Goal: Information Seeking & Learning: Learn about a topic

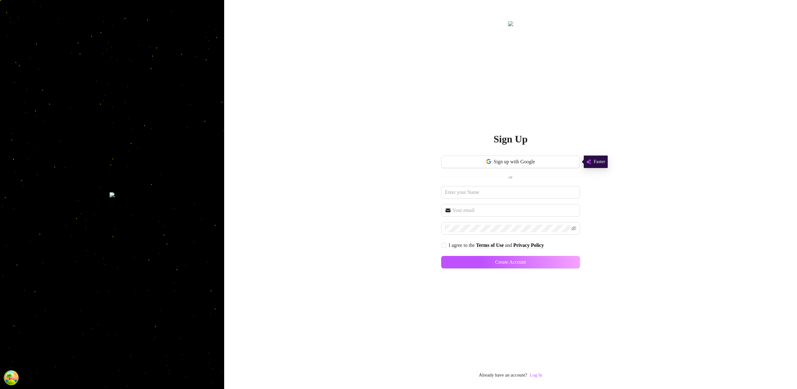
click at [536, 371] on div "Sign Up Sign up with Google or I agree to the Terms of Use and Privacy Policy C…" at bounding box center [510, 199] width 139 height 359
click at [542, 378] on link "Log In" at bounding box center [536, 374] width 12 height 7
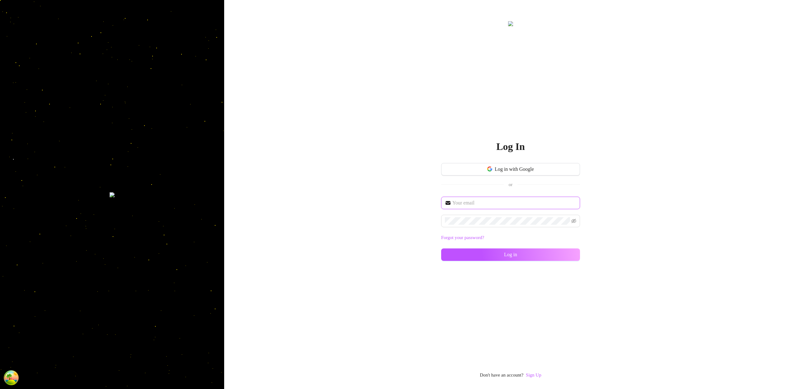
click at [479, 204] on input "text" at bounding box center [514, 202] width 124 height 7
type input "im@supercreator.app"
click at [566, 255] on button "Log in" at bounding box center [510, 254] width 139 height 12
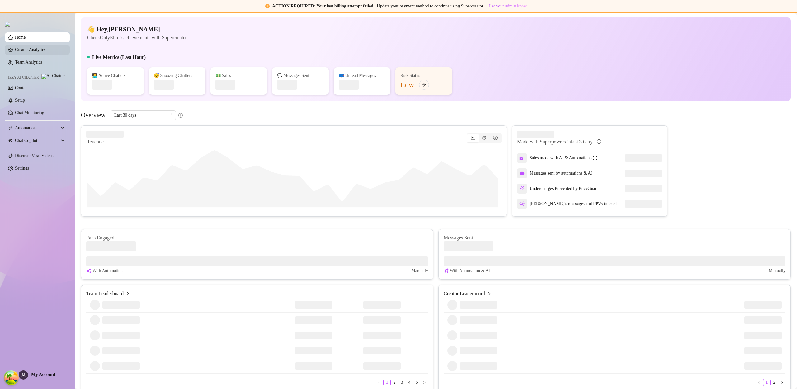
click at [35, 50] on link "Creator Analytics" at bounding box center [40, 50] width 50 height 10
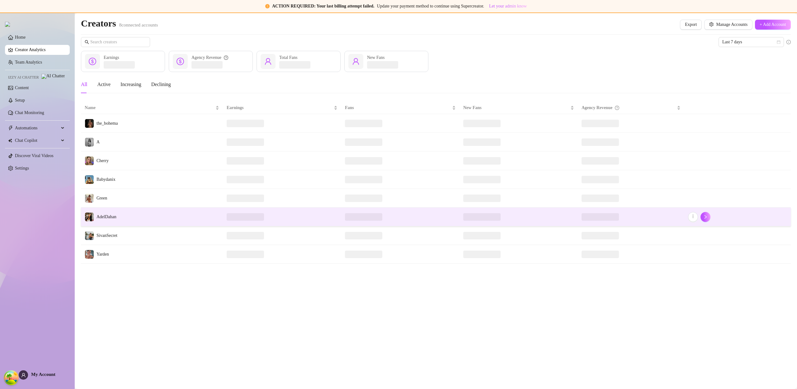
click at [145, 215] on td "AdelDahan" at bounding box center [152, 216] width 142 height 19
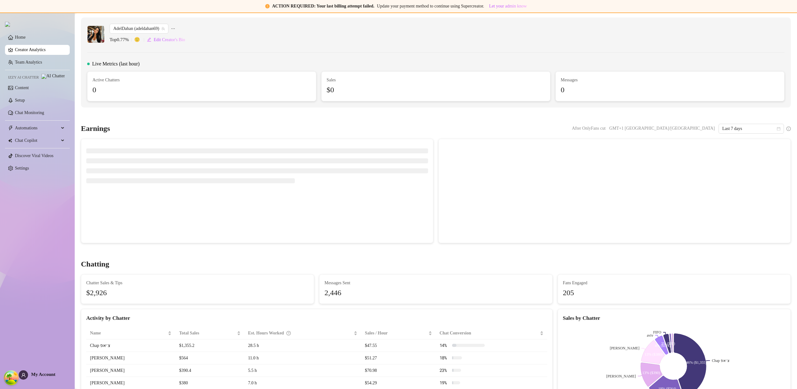
click at [565, 148] on canvas at bounding box center [529, 190] width 170 height 93
click at [566, 148] on canvas at bounding box center [529, 190] width 170 height 93
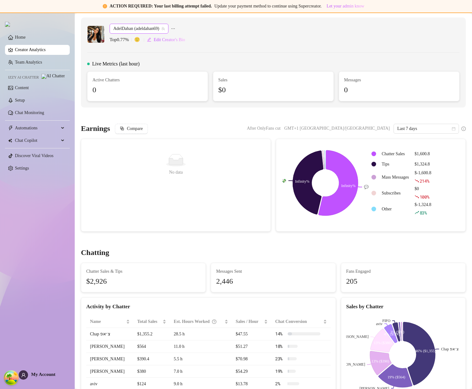
click at [145, 26] on span "AdelDahan (adeldahan69)" at bounding box center [138, 28] width 51 height 9
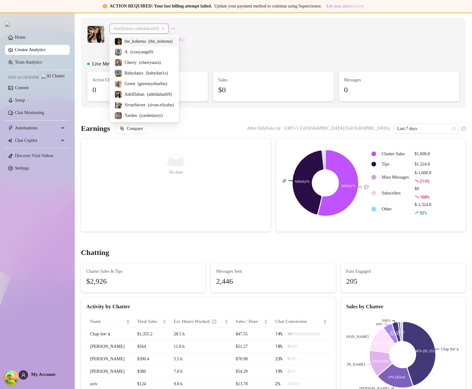
click at [154, 41] on span "( the_bohema )" at bounding box center [160, 41] width 24 height 7
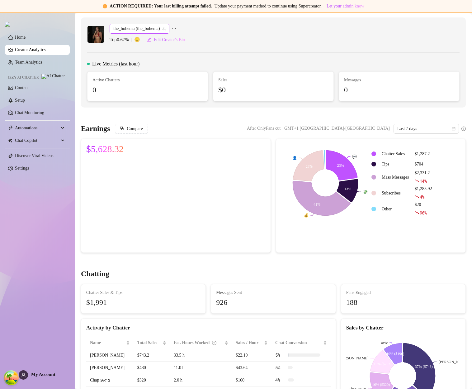
click at [127, 29] on span "the_bohema (the_bohema)" at bounding box center [139, 28] width 52 height 9
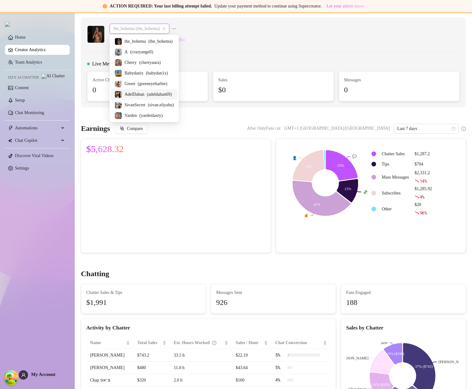
click at [143, 93] on span "AdelDahan" at bounding box center [135, 94] width 20 height 7
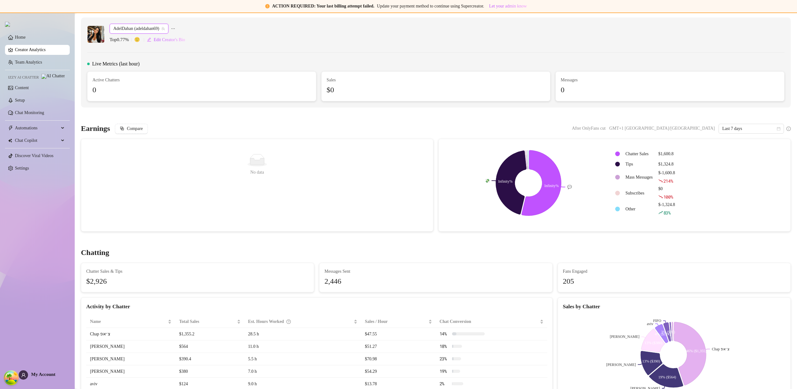
click at [48, 375] on span "My Account" at bounding box center [43, 373] width 24 height 5
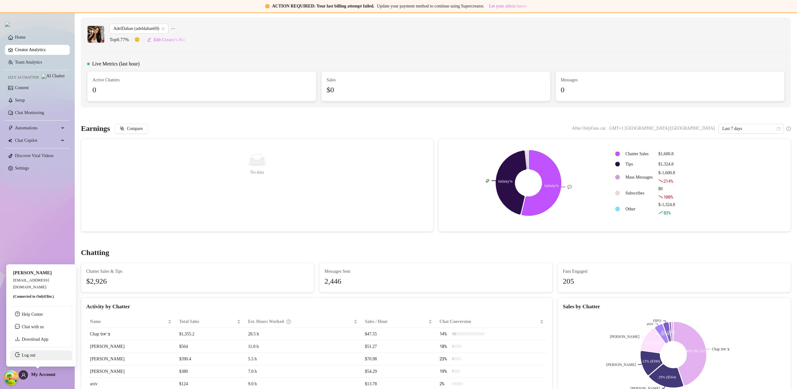
click at [35, 357] on link "Log out" at bounding box center [29, 354] width 14 height 5
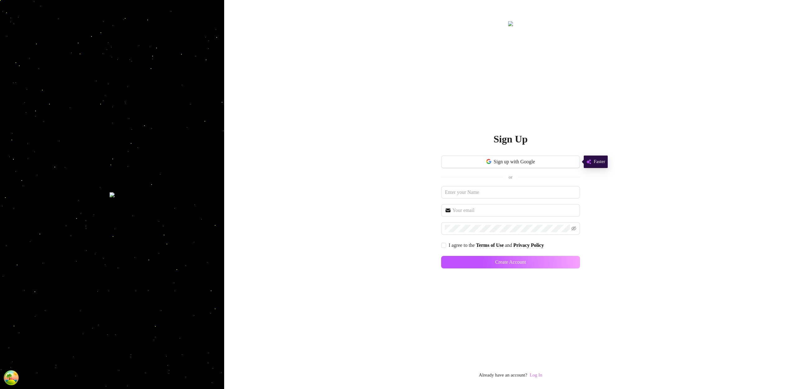
click at [472, 374] on link "Log In" at bounding box center [536, 374] width 12 height 5
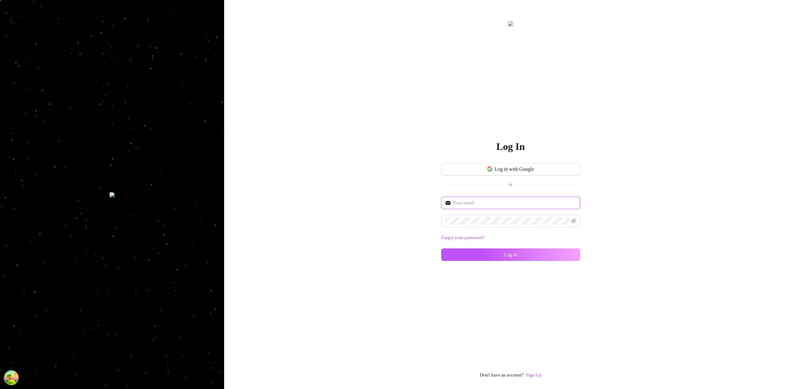
click at [460, 203] on input "text" at bounding box center [514, 202] width 124 height 7
type input "im@supercreator.app"
click at [472, 248] on button "Log in" at bounding box center [510, 254] width 139 height 12
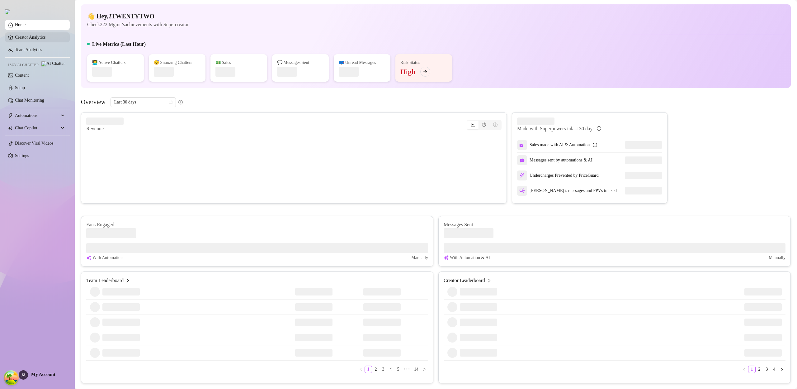
click at [25, 36] on link "Creator Analytics" at bounding box center [40, 37] width 50 height 10
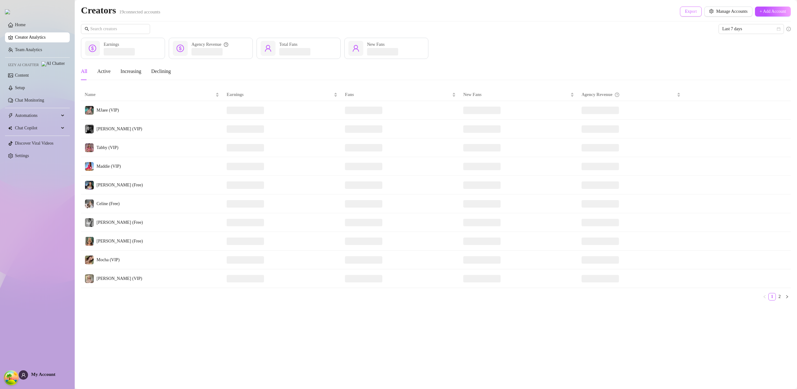
click at [472, 11] on span "Export" at bounding box center [691, 11] width 12 height 5
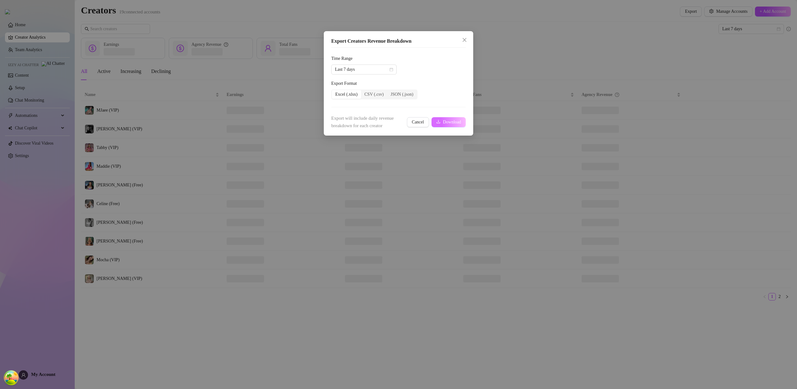
click at [454, 119] on button "Download" at bounding box center [449, 122] width 34 height 10
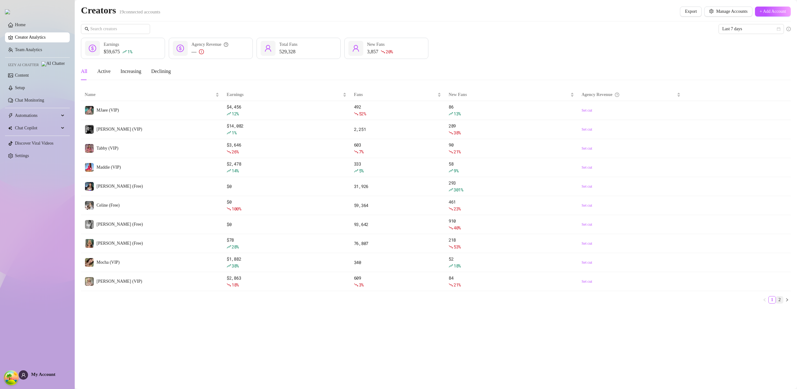
click at [472, 299] on link "2" at bounding box center [779, 299] width 7 height 7
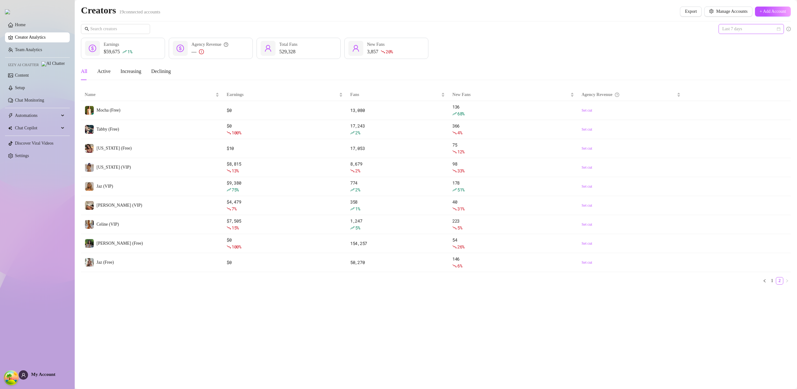
click at [472, 24] on span "Last 7 days" at bounding box center [751, 28] width 58 height 9
click at [472, 83] on div "Custom date" at bounding box center [751, 81] width 55 height 7
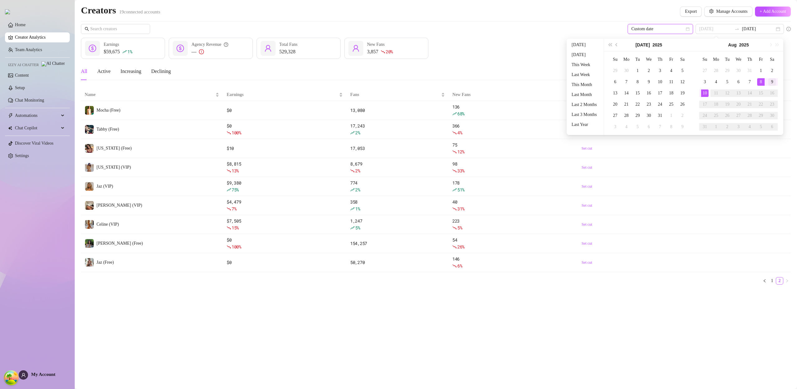
type input "2025-08-09"
click at [472, 83] on div "9" at bounding box center [771, 81] width 7 height 7
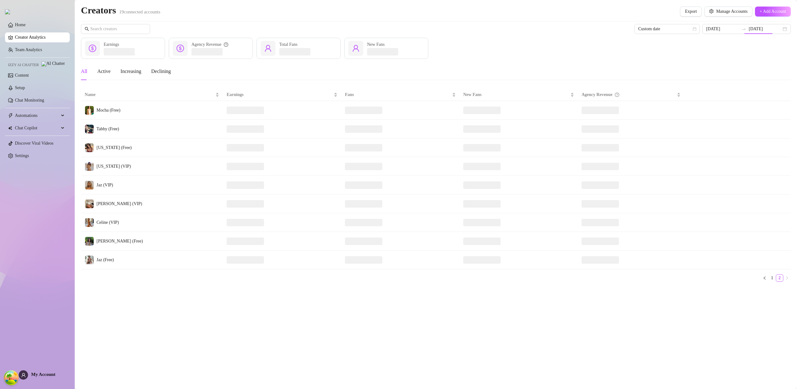
type input "2025-08-09"
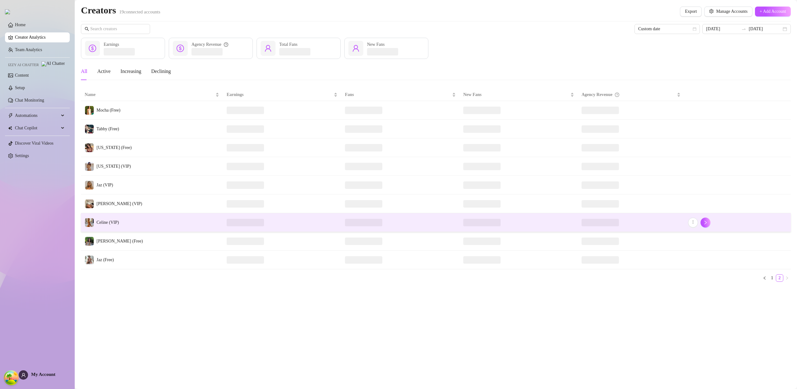
click at [110, 224] on span "Celine (VIP)" at bounding box center [108, 222] width 22 height 5
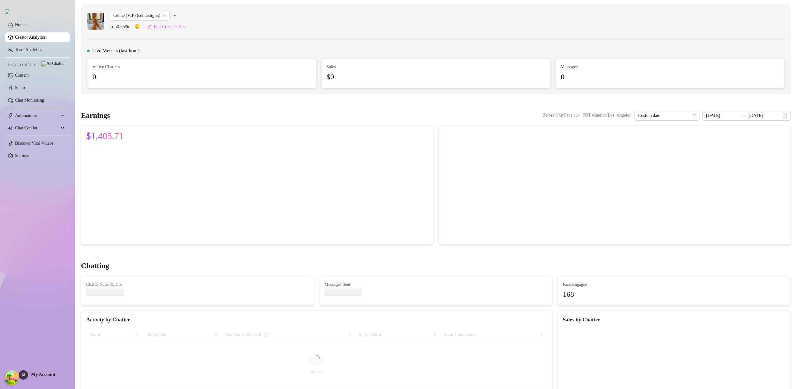
click at [37, 40] on link "Creator Analytics" at bounding box center [40, 37] width 50 height 10
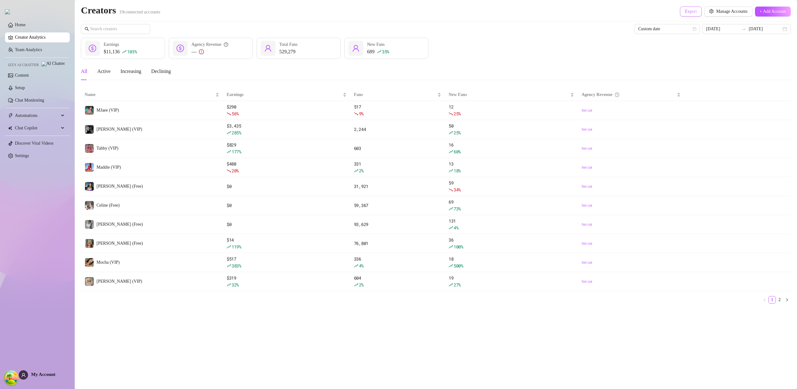
click at [472, 13] on span "Export" at bounding box center [691, 11] width 12 height 5
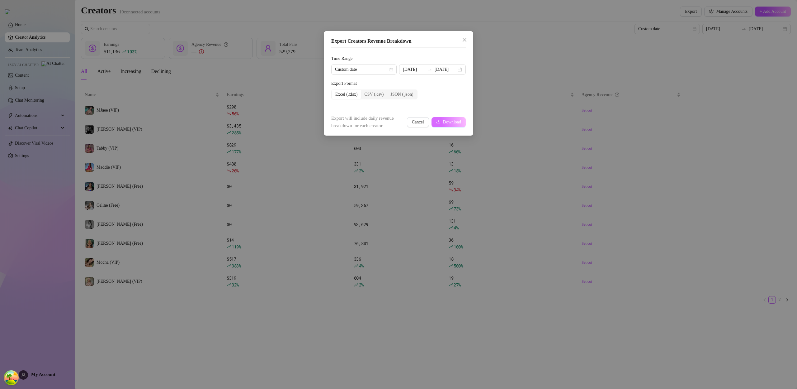
click at [453, 124] on span "Download" at bounding box center [452, 122] width 18 height 5
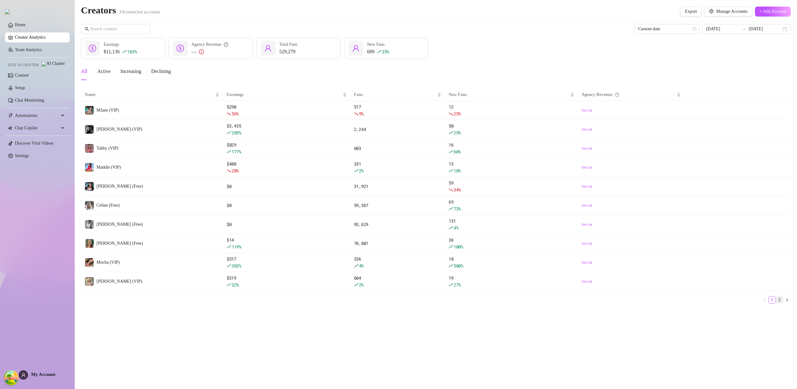
click at [472, 299] on link "2" at bounding box center [779, 299] width 7 height 7
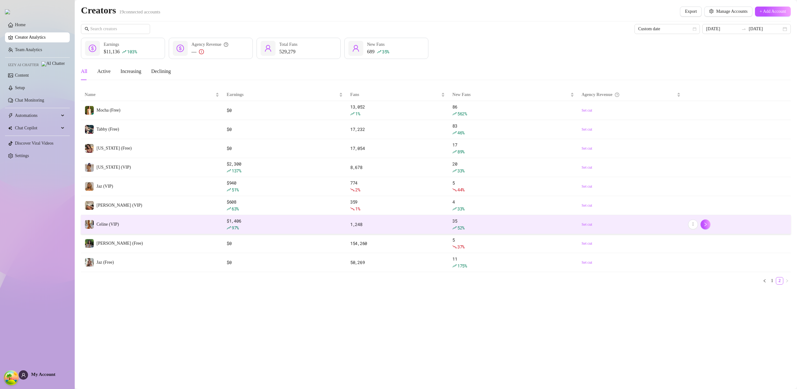
click at [159, 224] on td "Celine (VIP)" at bounding box center [152, 224] width 142 height 19
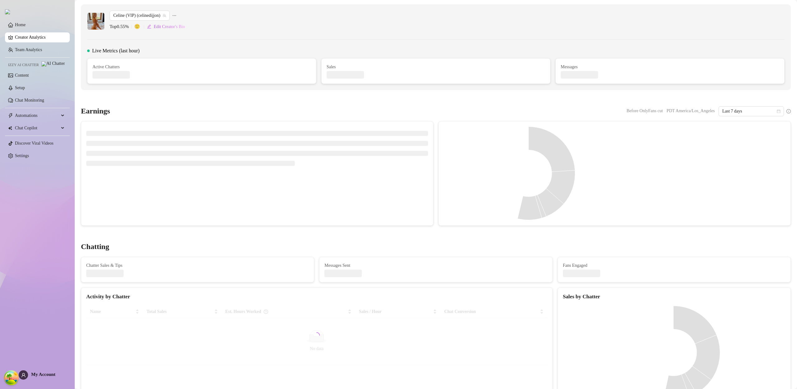
click at [40, 373] on span "My Account" at bounding box center [43, 373] width 24 height 5
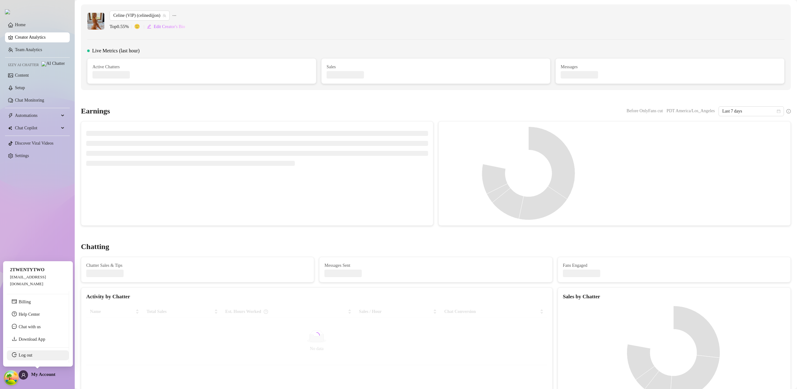
click at [32, 356] on link "Log out" at bounding box center [26, 354] width 14 height 5
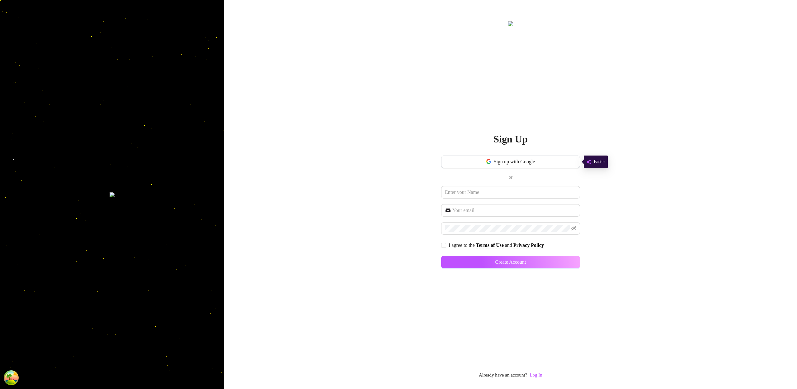
click at [538, 377] on link "Log In" at bounding box center [536, 374] width 12 height 7
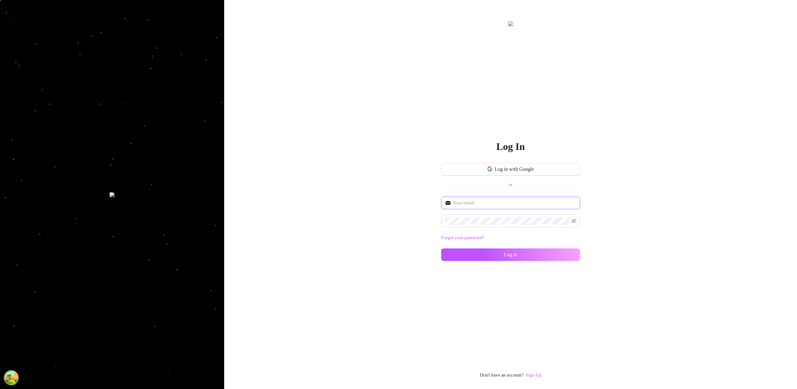
click at [491, 203] on input "text" at bounding box center [514, 202] width 124 height 7
type input "im@supercreator.app"
click at [572, 222] on icon "eye-invisible" at bounding box center [573, 221] width 5 height 4
click at [569, 259] on button "Log in" at bounding box center [510, 254] width 139 height 12
